Goal: Task Accomplishment & Management: Use online tool/utility

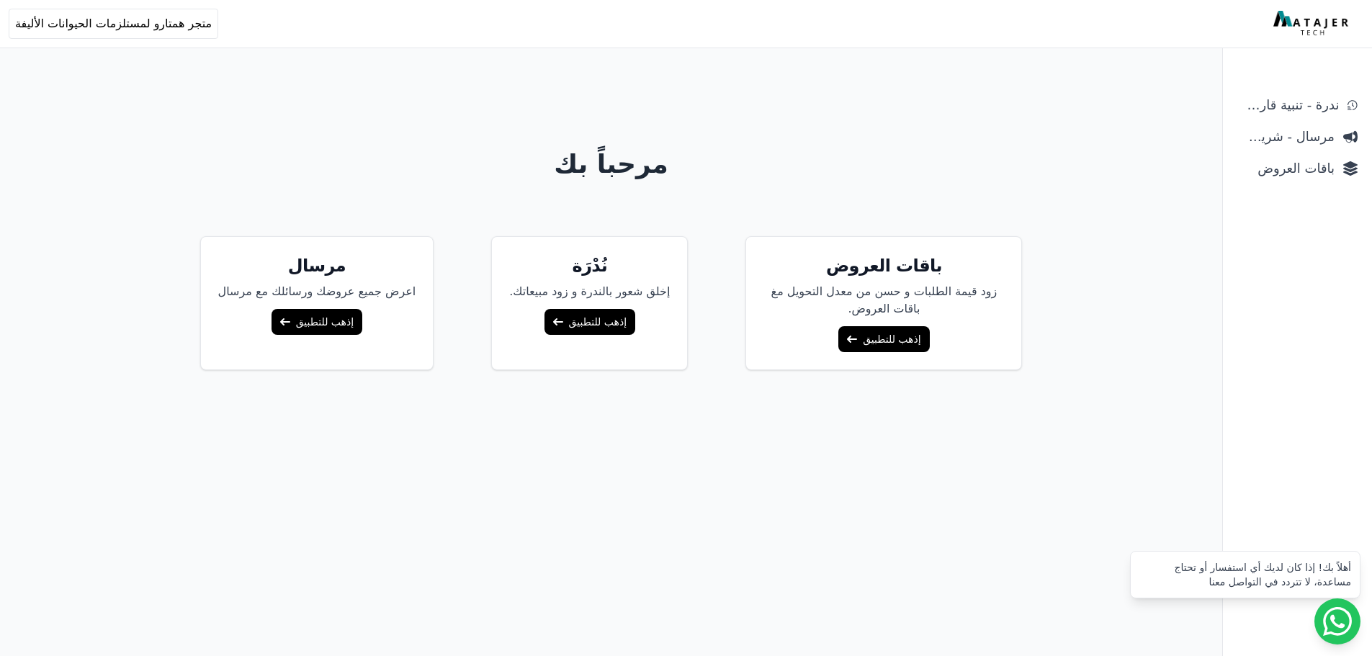
click at [907, 334] on link "إذهب للتطبيق" at bounding box center [883, 339] width 91 height 26
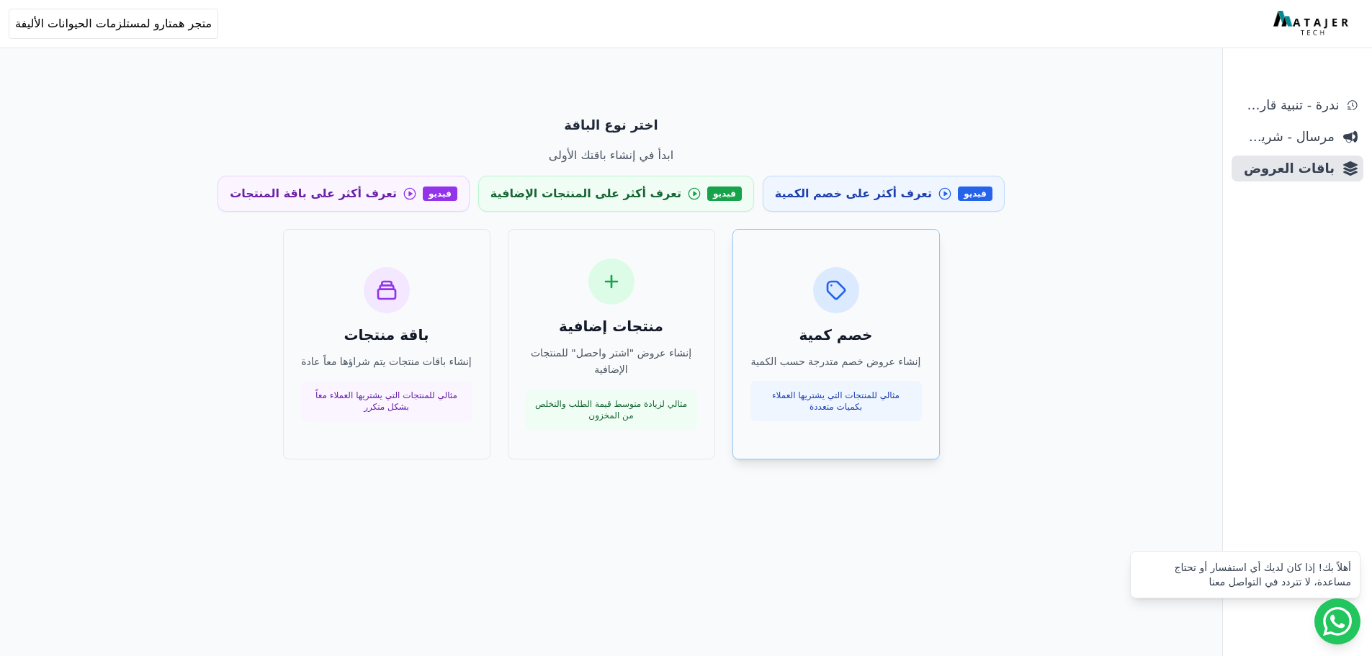
click at [827, 294] on icon at bounding box center [836, 290] width 23 height 23
click at [840, 375] on div "خصم كمية إنشاء عروض خصم متدرجة حسب الكمية مثالي للمنتجات التي يشتريها العملاء ب…" at bounding box center [835, 344] width 171 height 155
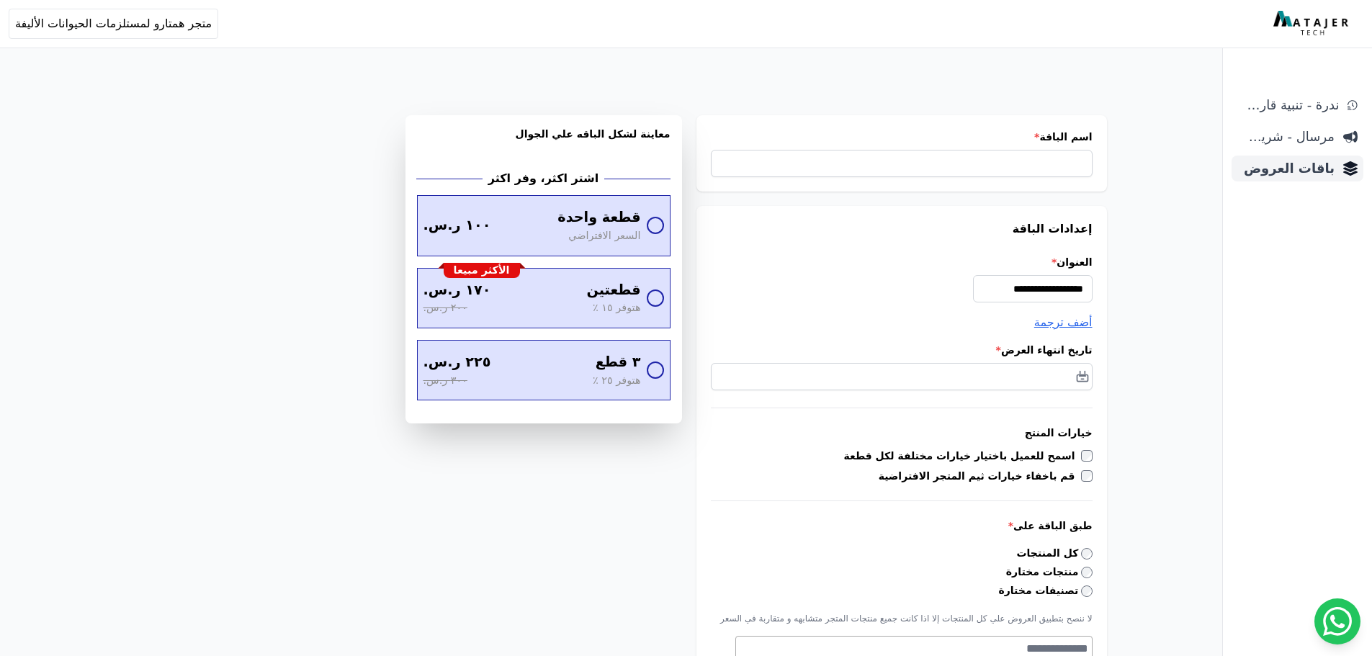
click at [1288, 166] on span "باقات العروض" at bounding box center [1285, 168] width 97 height 20
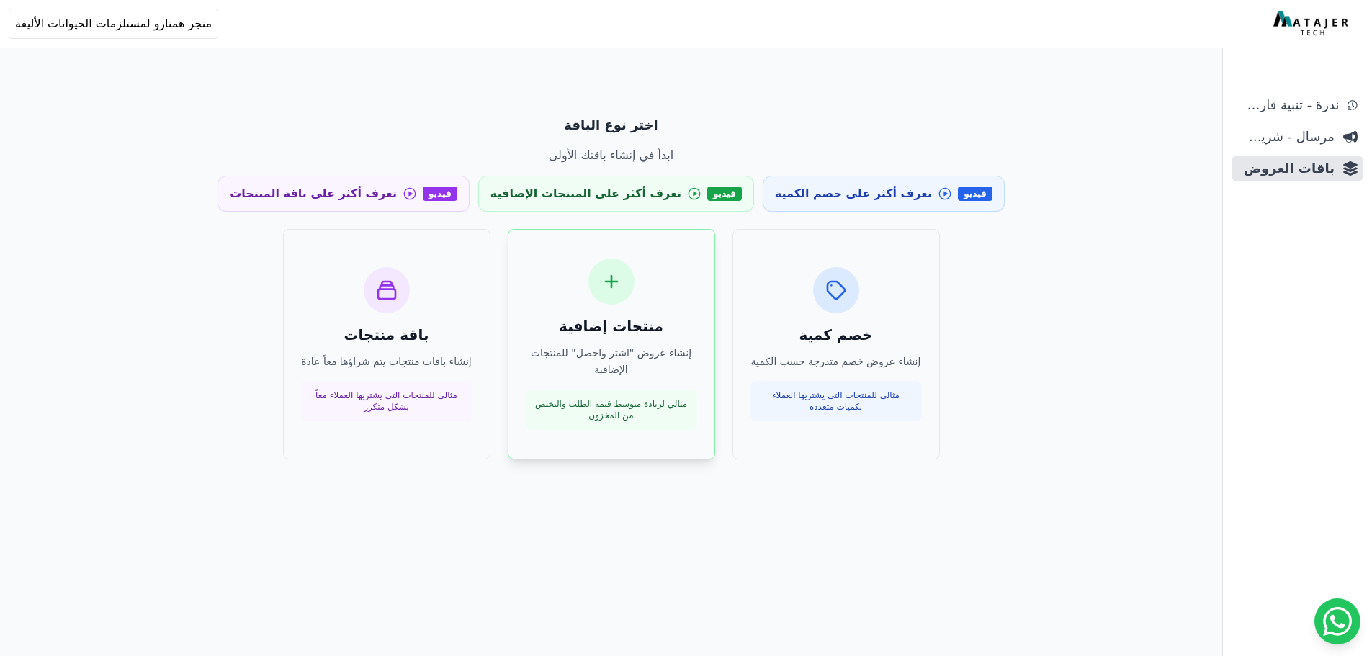
click at [606, 336] on h3 "منتجات إضافية" at bounding box center [611, 326] width 171 height 20
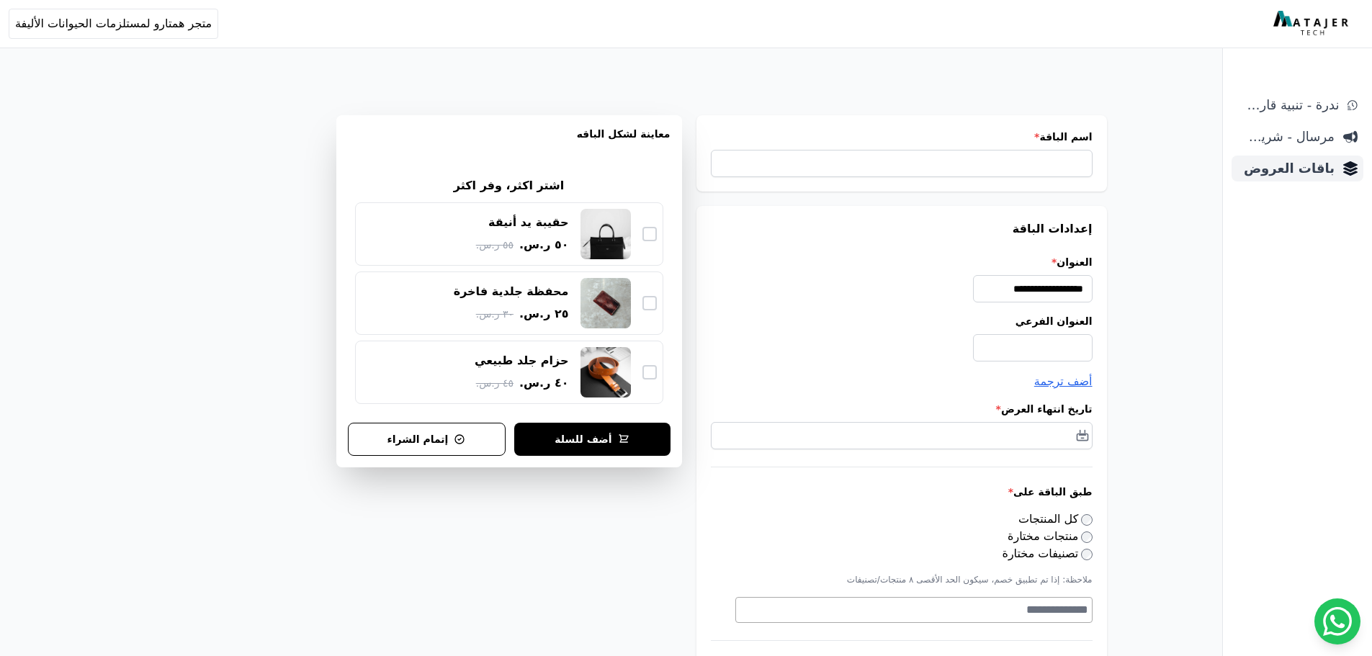
click at [1298, 168] on span "باقات العروض" at bounding box center [1285, 168] width 97 height 20
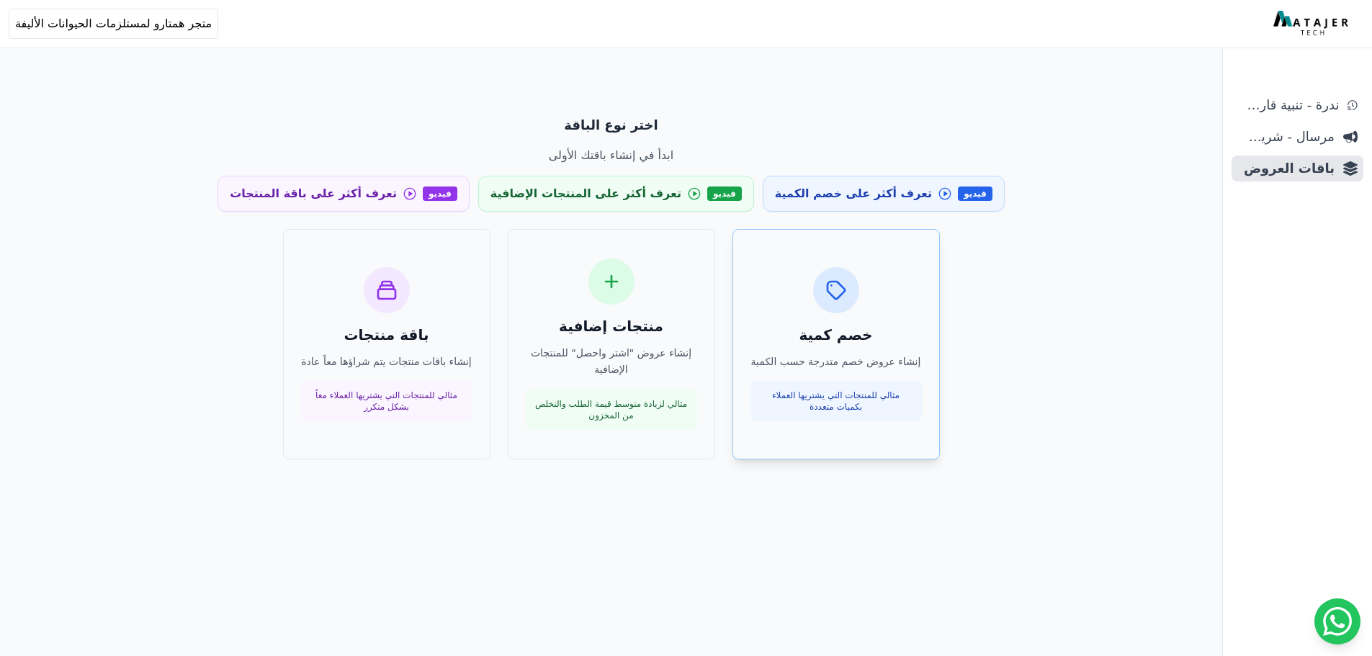
click at [845, 345] on div "خصم كمية إنشاء عروض خصم متدرجة حسب الكمية مثالي للمنتجات التي يشتريها العملاء ب…" at bounding box center [835, 344] width 171 height 155
